Goal: Task Accomplishment & Management: Complete application form

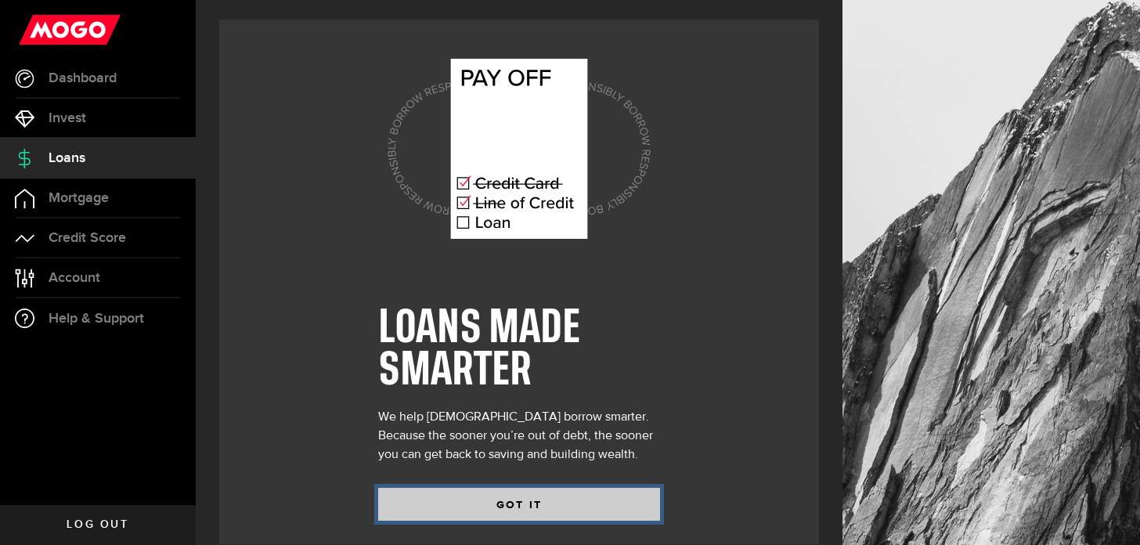
click at [489, 510] on button "GOT IT" at bounding box center [519, 504] width 282 height 33
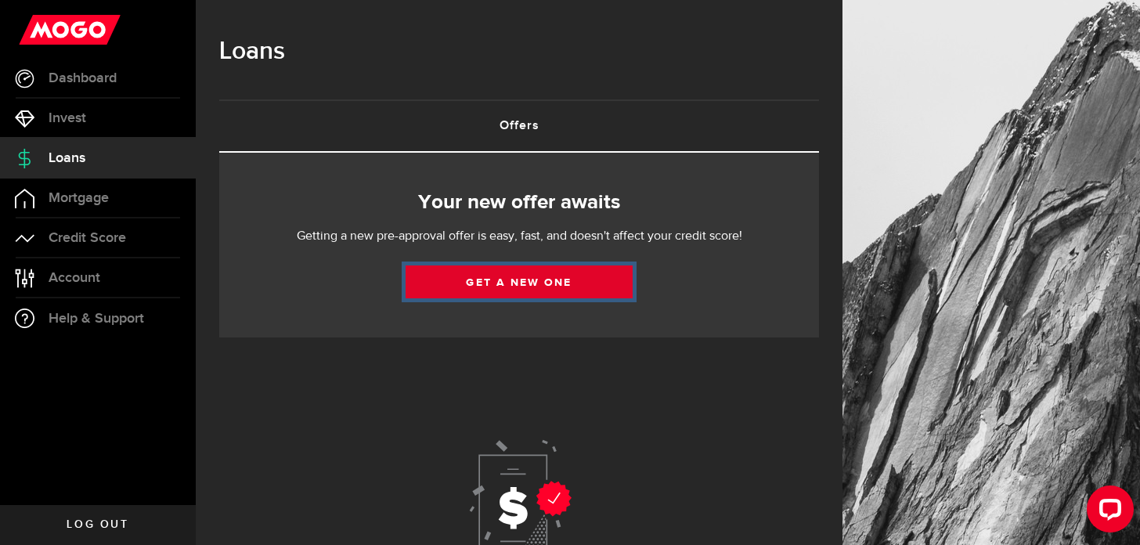
click at [556, 283] on link "Get a new one" at bounding box center [518, 281] width 227 height 33
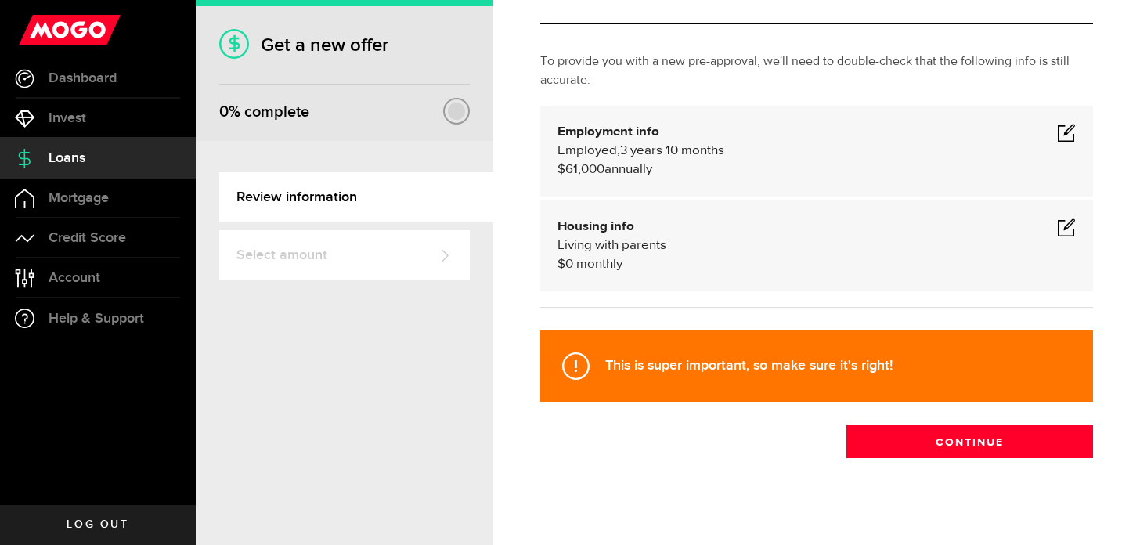
scroll to position [66, 0]
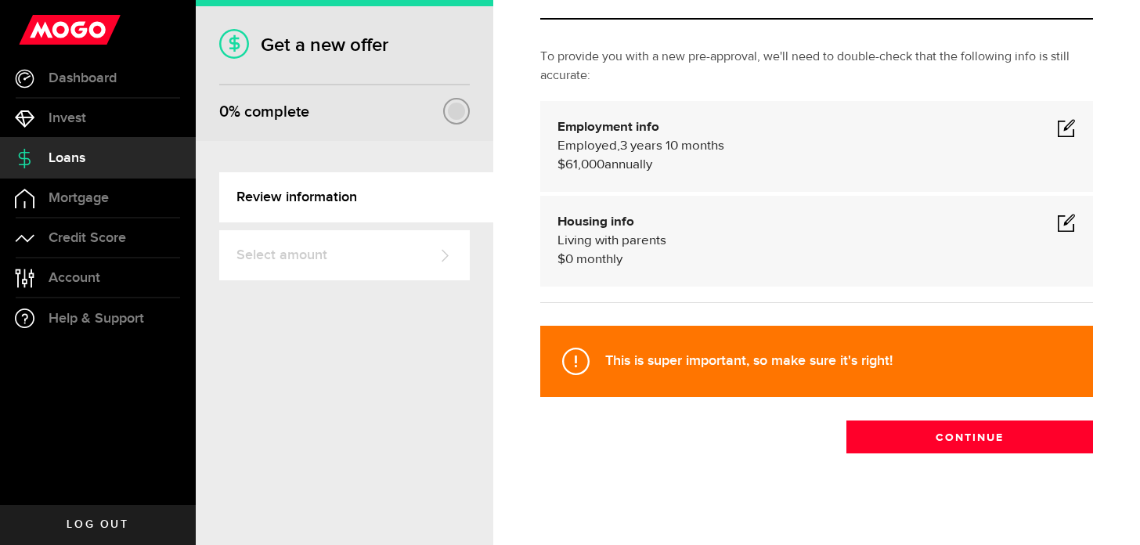
click at [1067, 129] on span at bounding box center [1066, 127] width 19 height 19
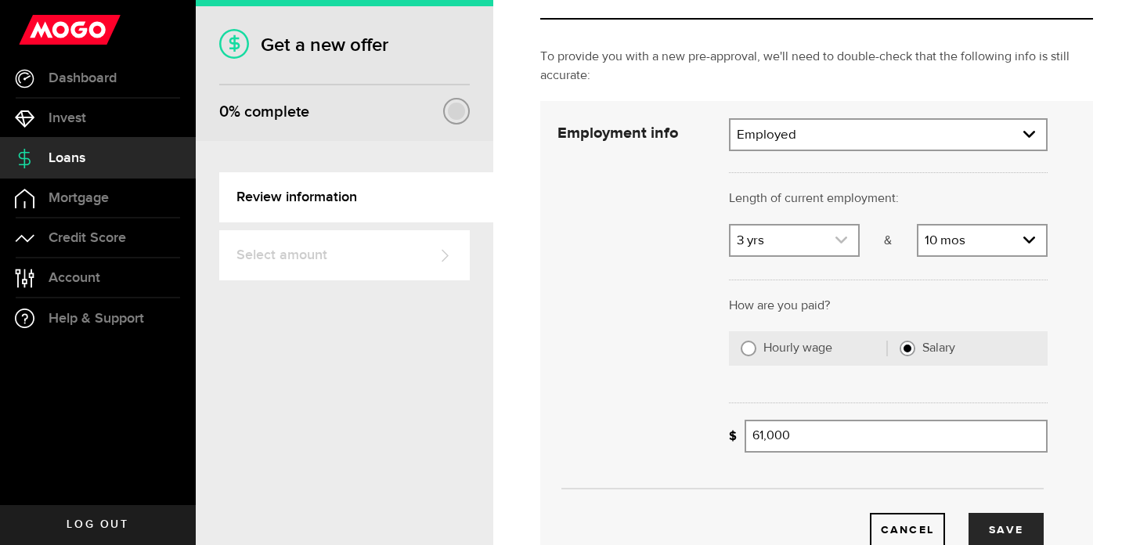
click at [843, 246] on icon "expand select" at bounding box center [840, 239] width 13 height 13
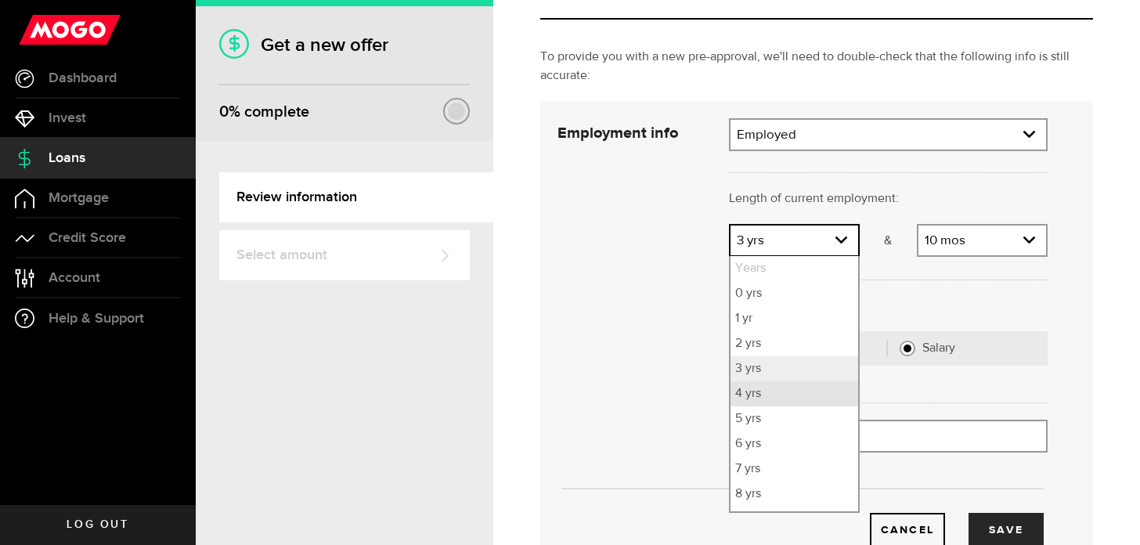
click at [794, 401] on li "4 yrs" at bounding box center [794, 393] width 128 height 25
select select "4"
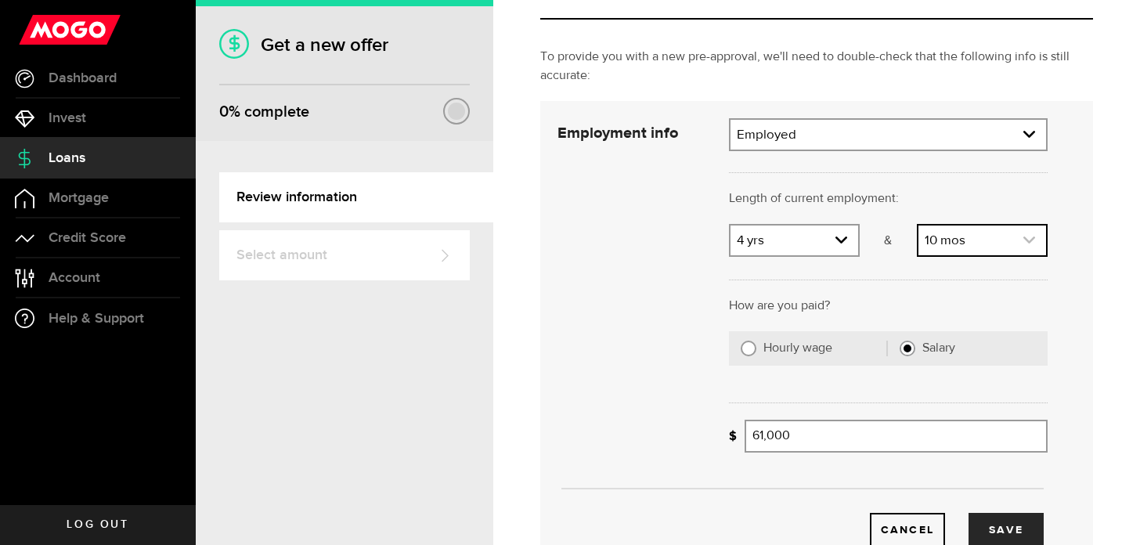
scroll to position [70, 0]
click at [1035, 236] on link "expand select" at bounding box center [982, 240] width 128 height 30
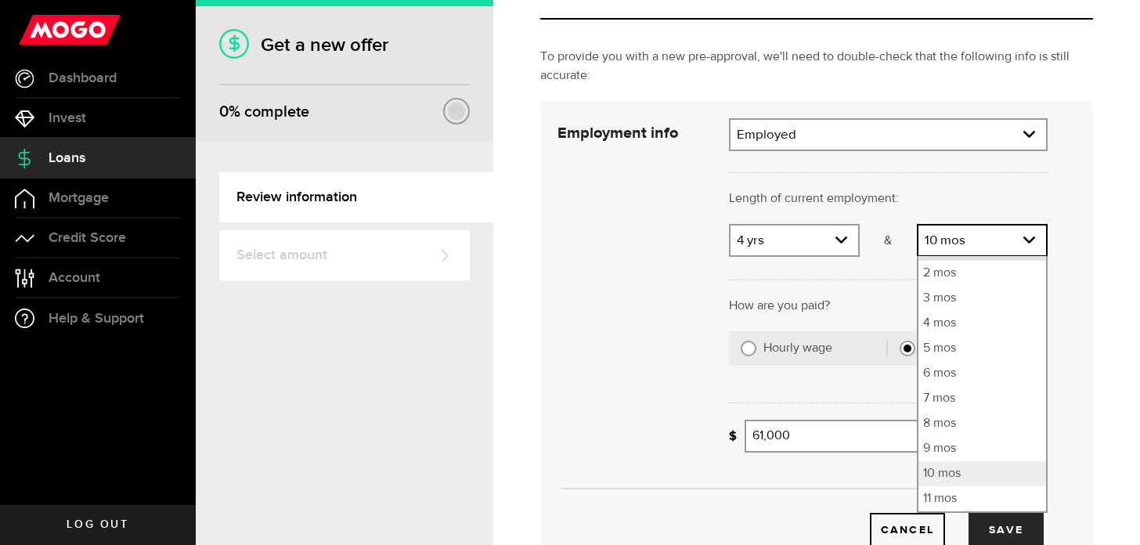
scroll to position [50, 0]
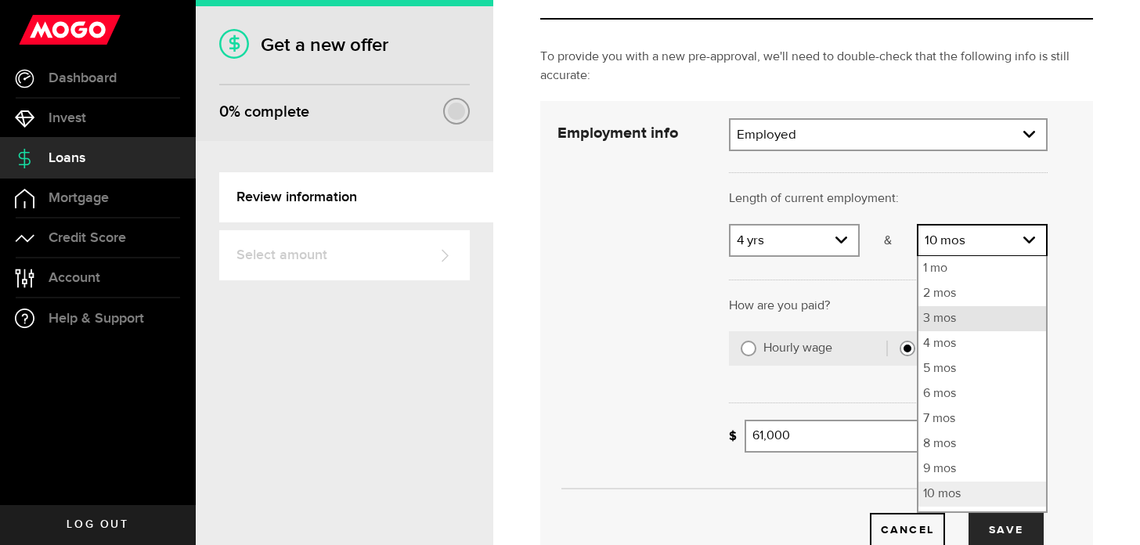
click at [999, 319] on li "3 mos" at bounding box center [982, 318] width 128 height 25
select select "3"
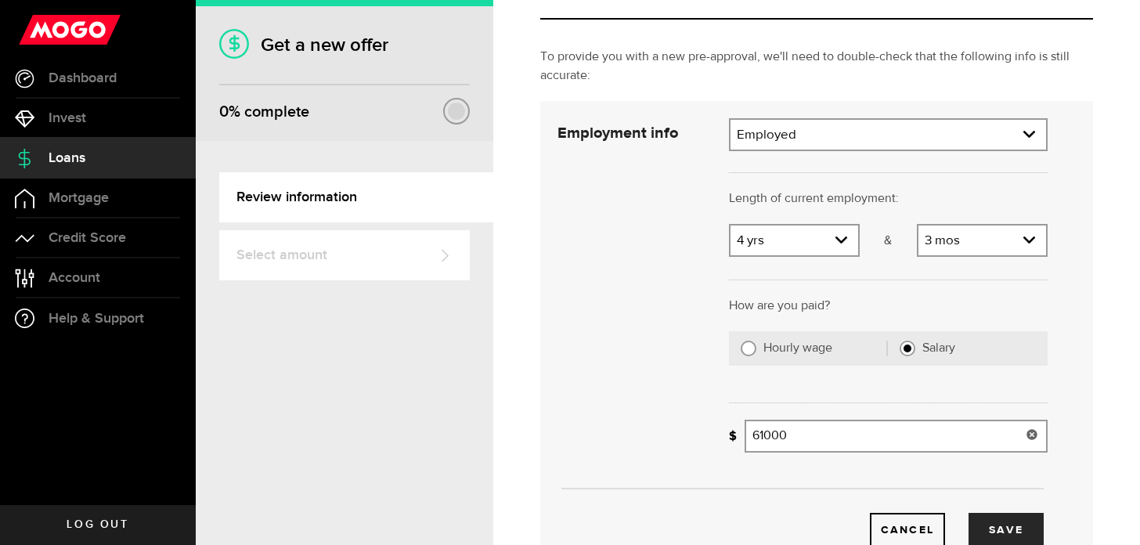
click at [816, 436] on input "61000" at bounding box center [895, 436] width 303 height 33
type input "61,000"
click at [706, 405] on div "Cancel Save" at bounding box center [802, 332] width 537 height 429
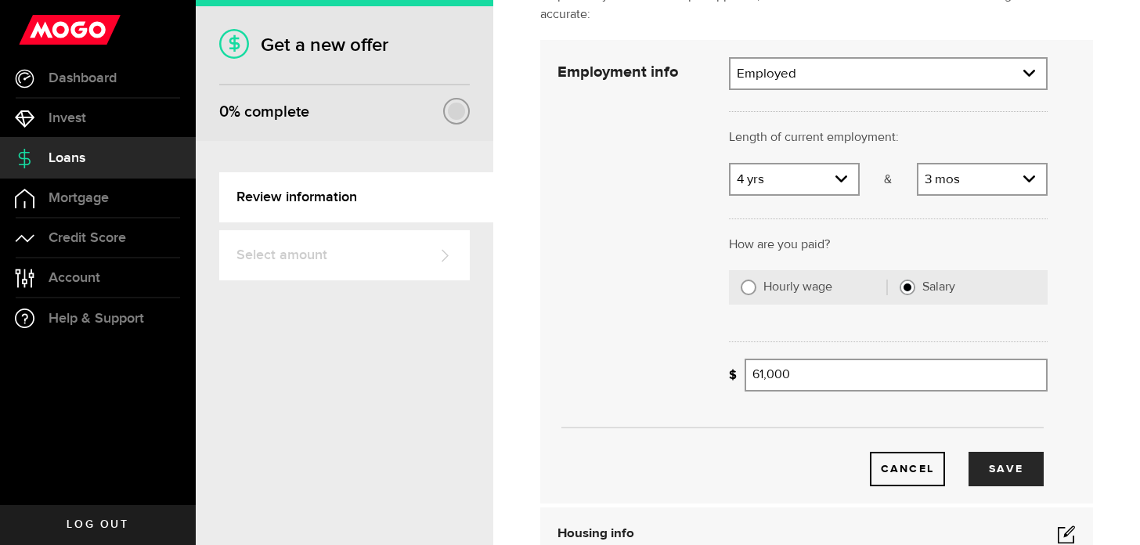
scroll to position [132, 0]
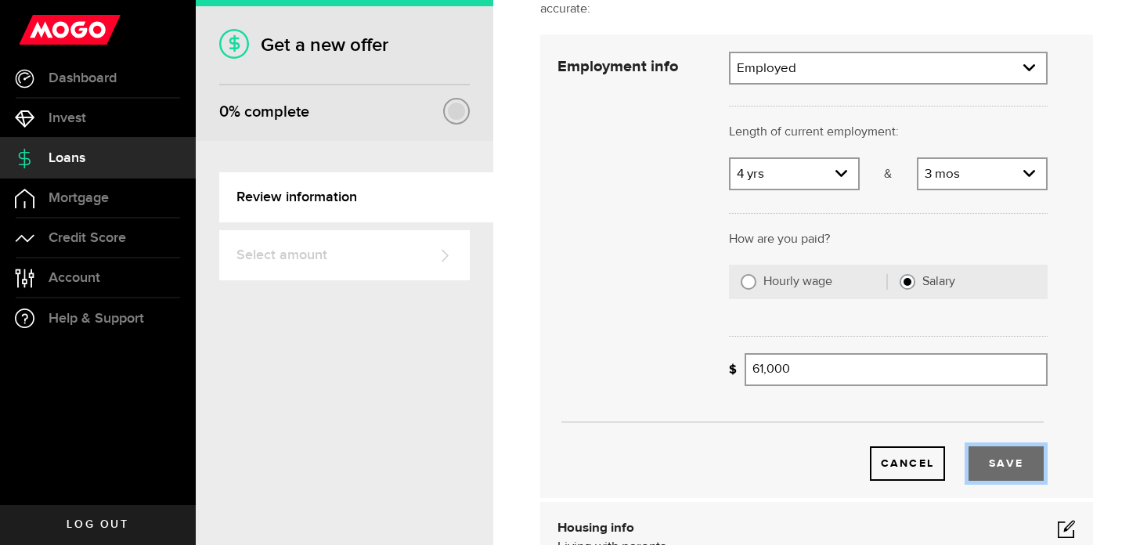
click at [984, 459] on button "Save" at bounding box center [1005, 463] width 75 height 34
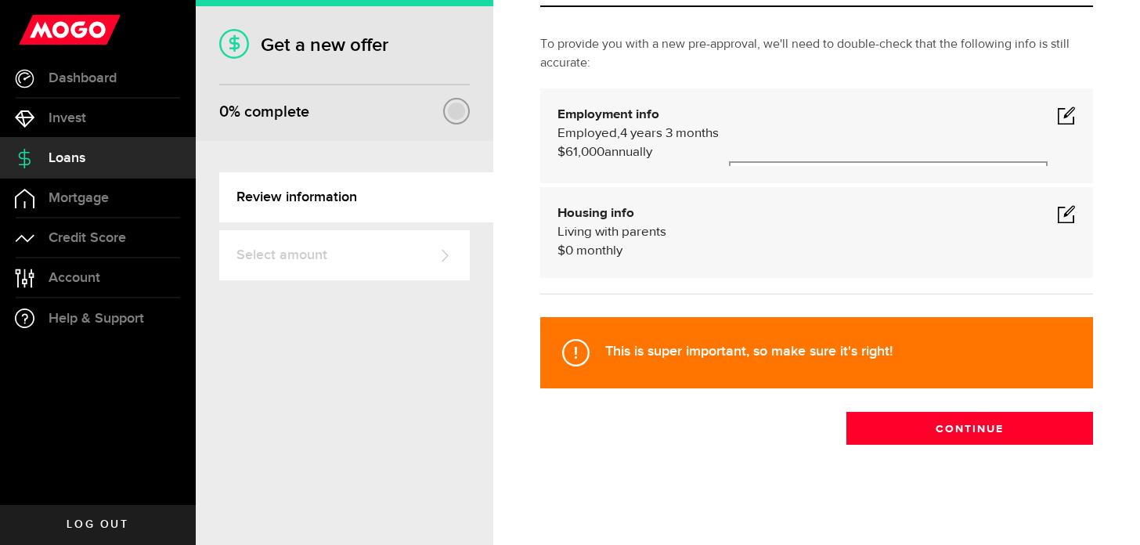
scroll to position [74, 0]
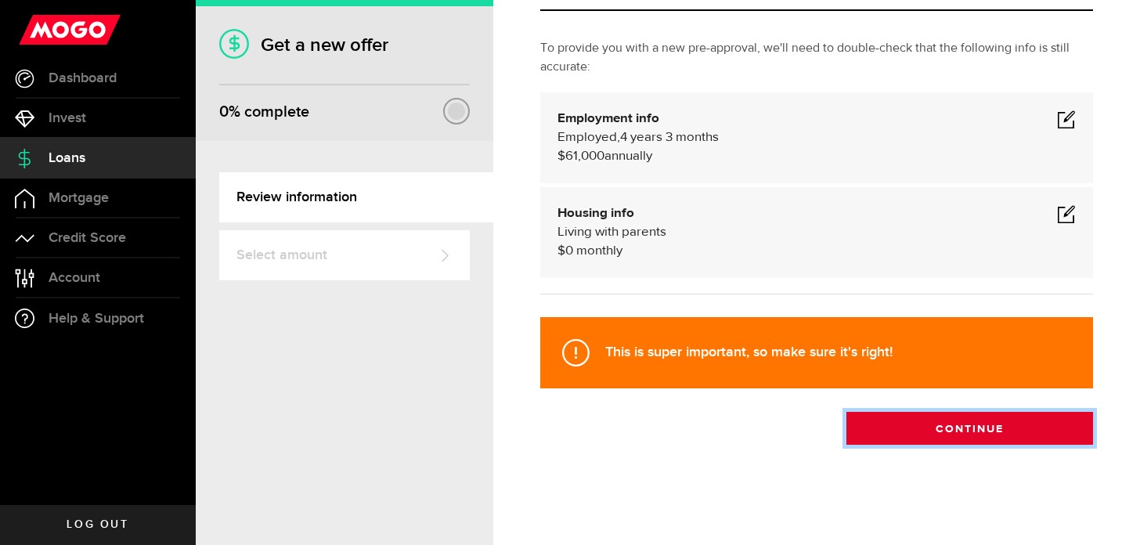
click at [942, 430] on button "Continue" at bounding box center [969, 428] width 247 height 33
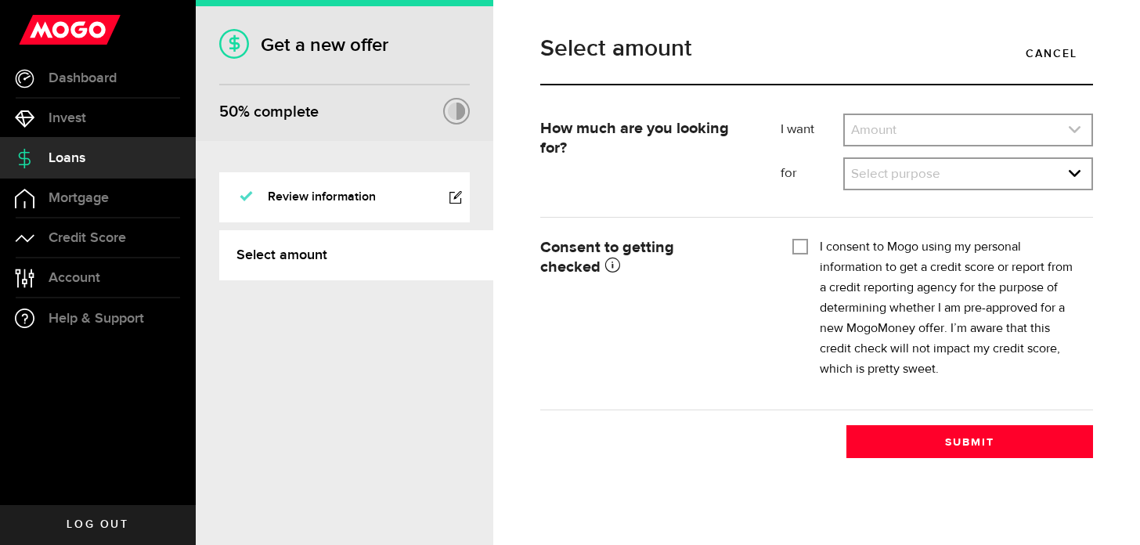
click at [951, 128] on link "expand select" at bounding box center [967, 130] width 247 height 30
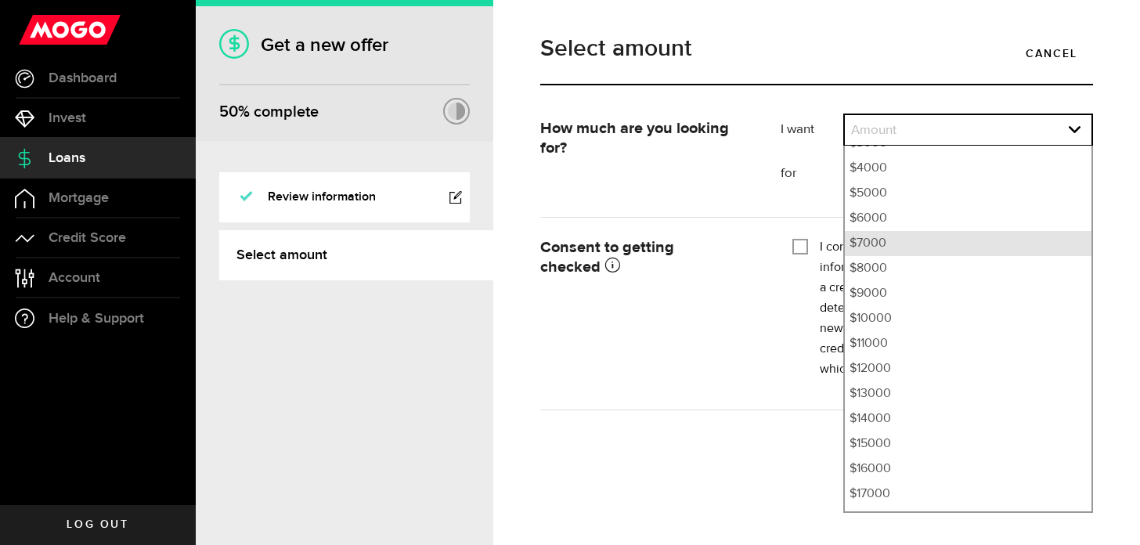
scroll to position [116, 0]
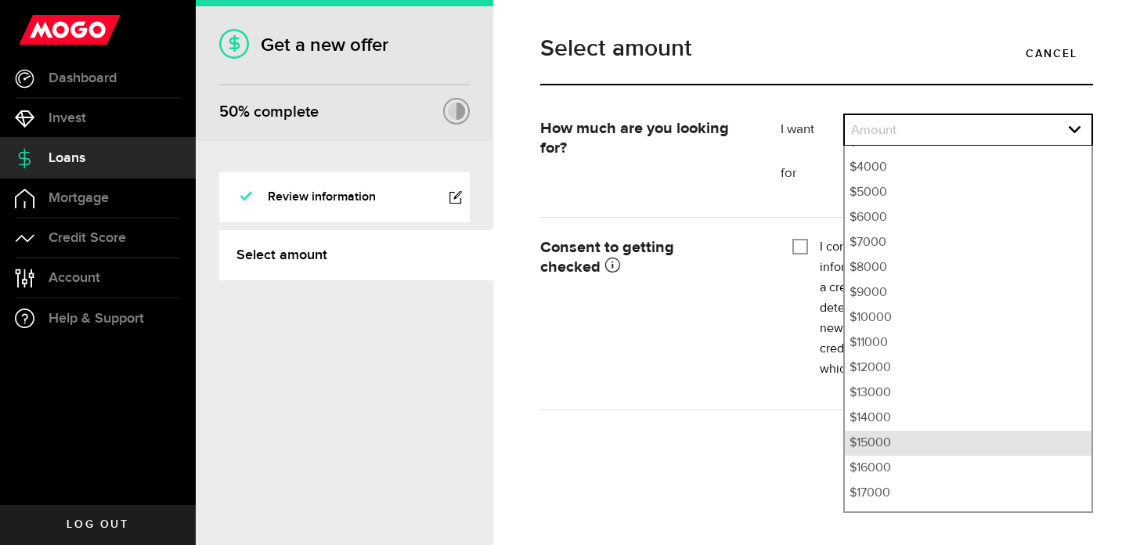
click at [909, 443] on li "$15000" at bounding box center [967, 442] width 247 height 25
select select "15000"
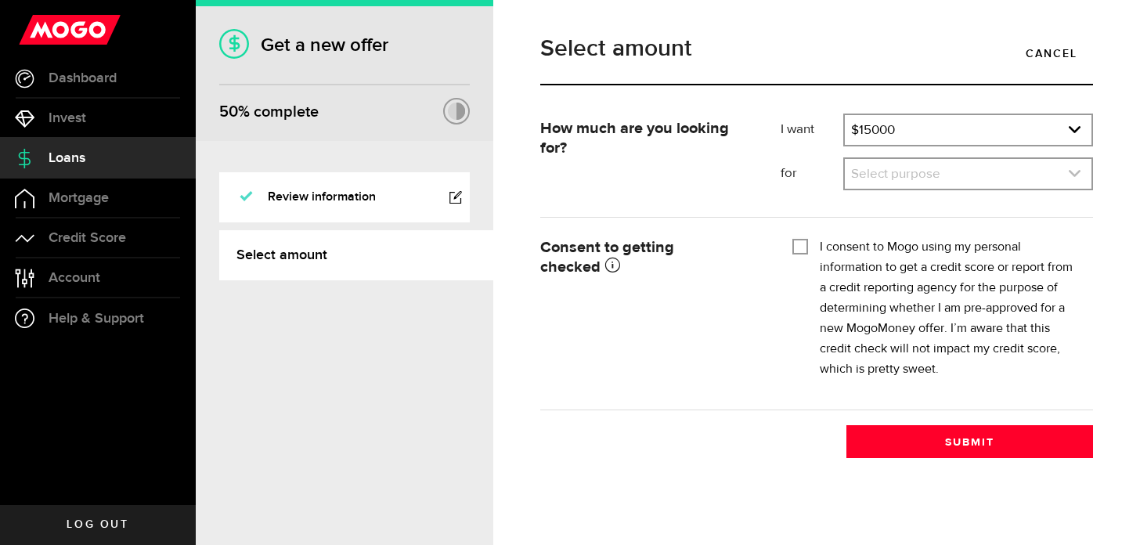
click at [938, 177] on link "expand select" at bounding box center [967, 174] width 247 height 30
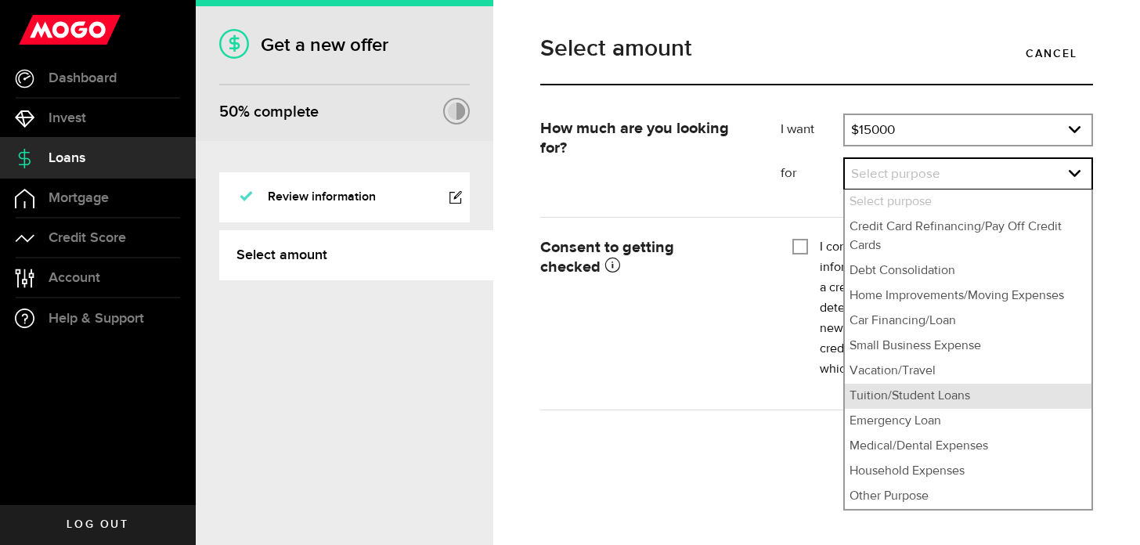
click at [927, 395] on li "Tuition/Student Loans" at bounding box center [967, 396] width 247 height 25
select select "Tuition/Student Loans"
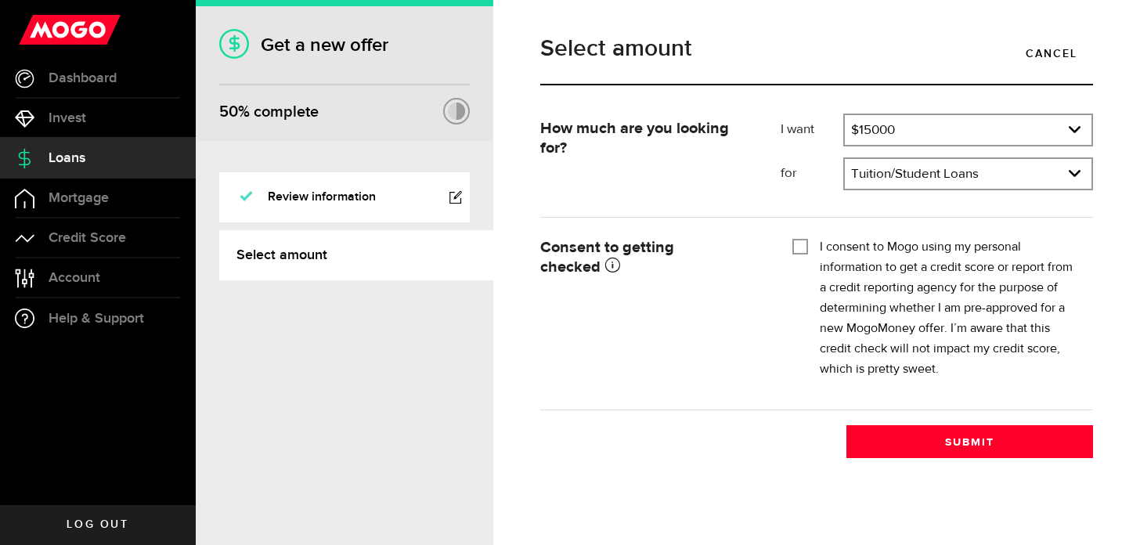
click at [792, 245] on input "I consent to Mogo using my personal information to get a credit score or report…" at bounding box center [800, 245] width 16 height 16
checkbox input "true"
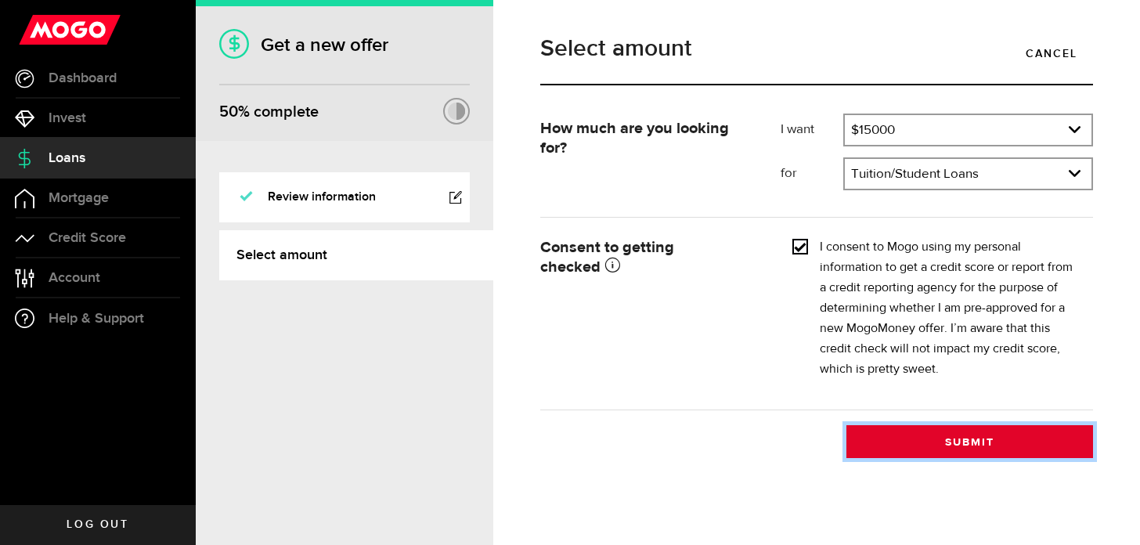
click at [880, 451] on button "Submit" at bounding box center [969, 441] width 247 height 33
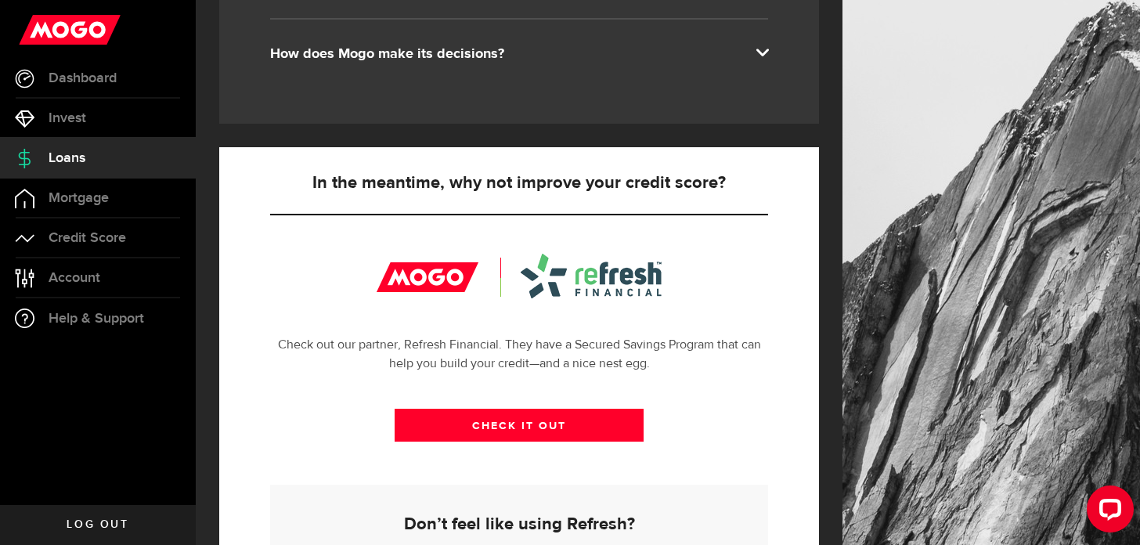
scroll to position [605, 0]
